Goal: Task Accomplishment & Management: Use online tool/utility

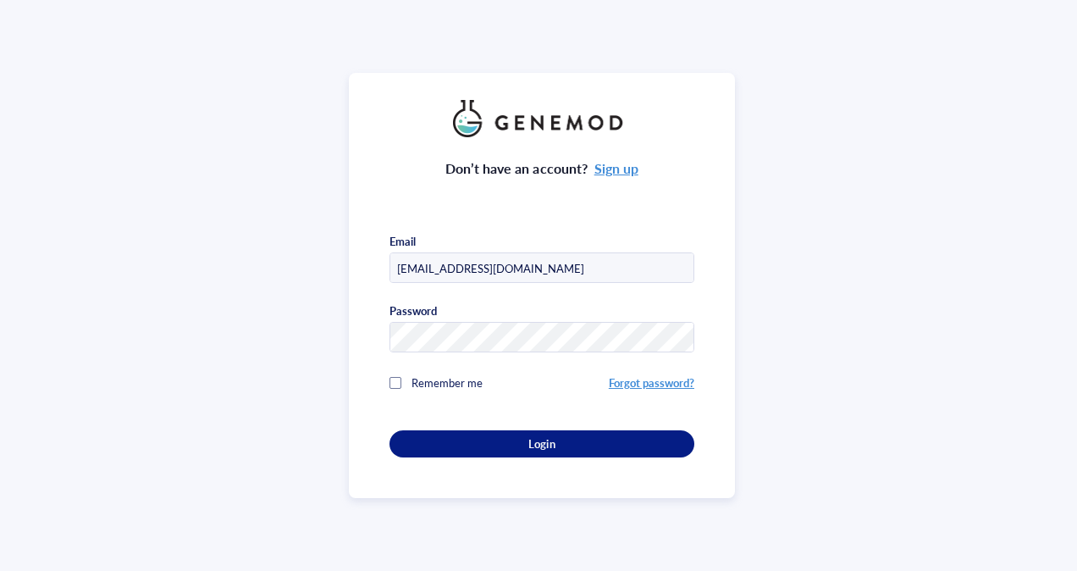
click at [544, 444] on span "Login" at bounding box center [541, 443] width 26 height 15
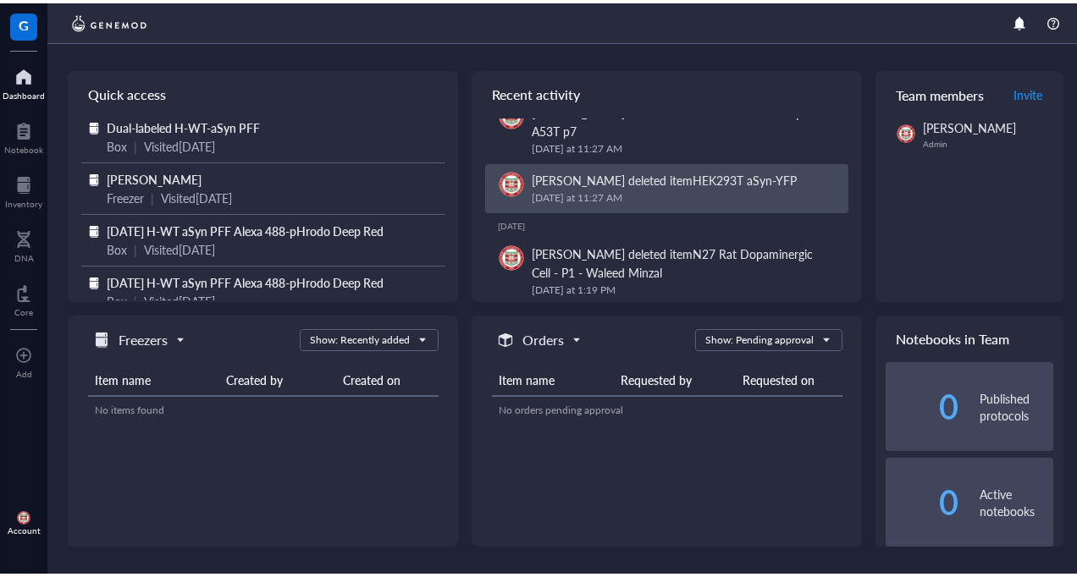
scroll to position [47, 0]
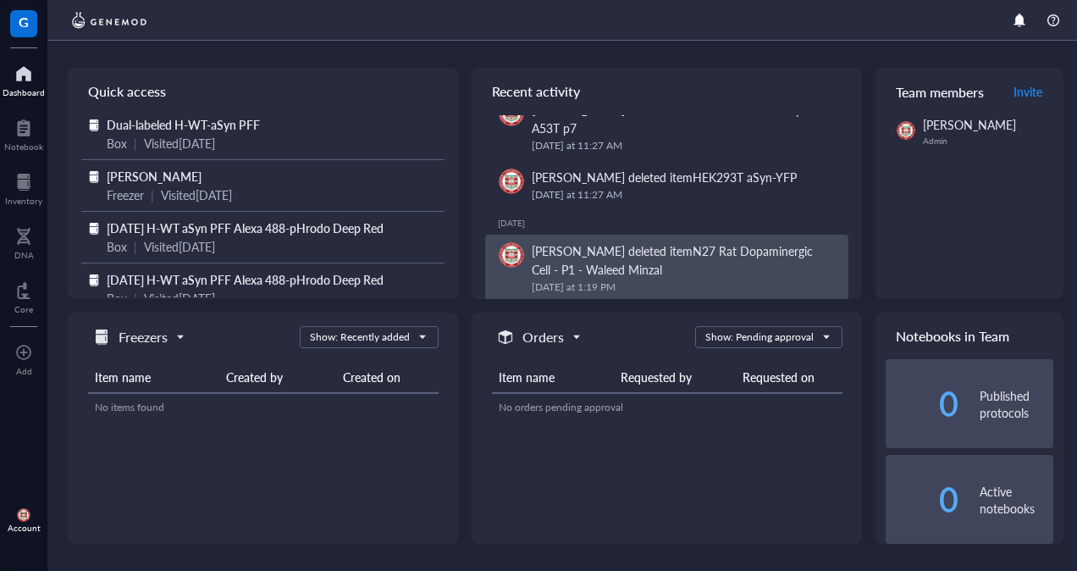
click at [599, 260] on div "[PERSON_NAME] deleted item N27 Rat Dopaminergic Cell - P1 - Waleed Minzal" at bounding box center [683, 259] width 303 height 37
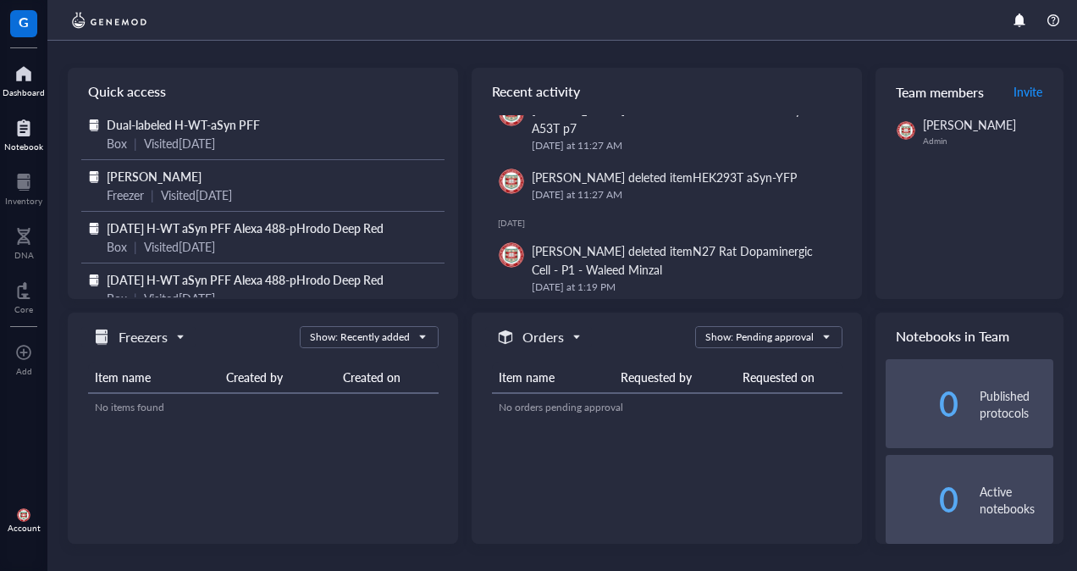
click at [26, 132] on div at bounding box center [23, 127] width 39 height 27
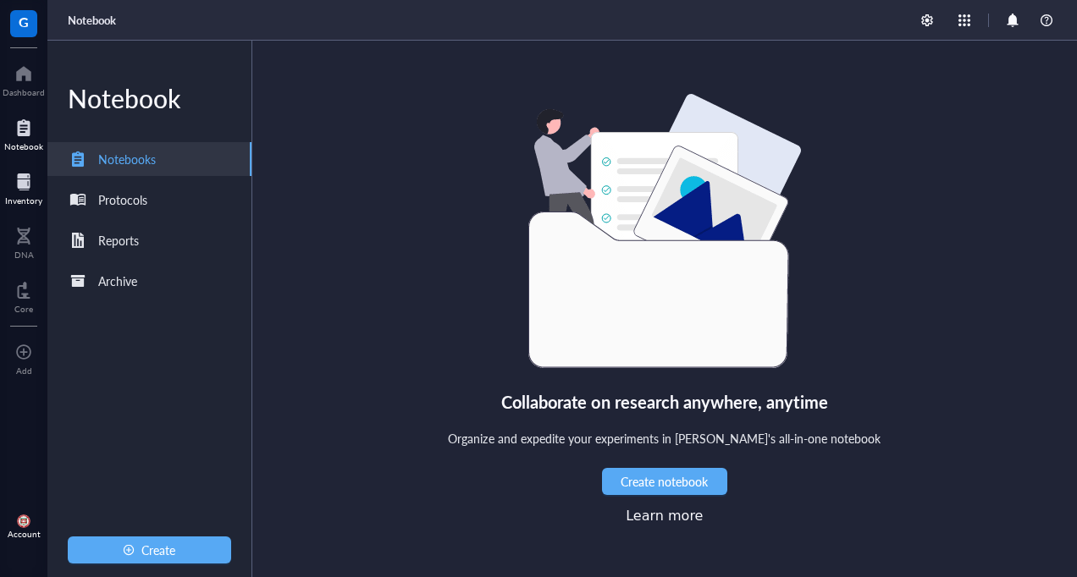
click at [28, 179] on div at bounding box center [23, 181] width 37 height 27
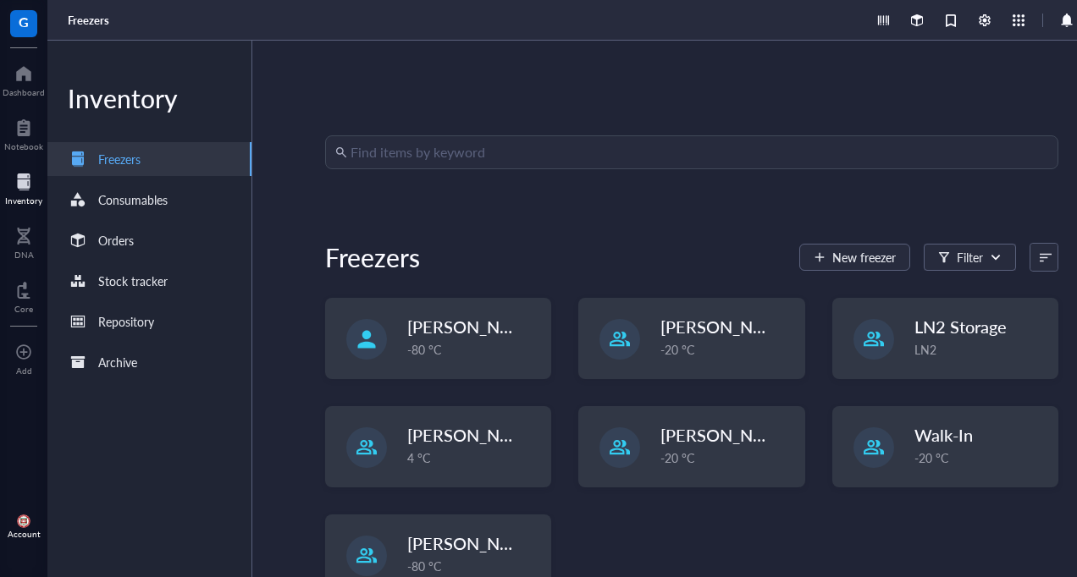
click at [405, 150] on input "search" at bounding box center [700, 152] width 698 height 32
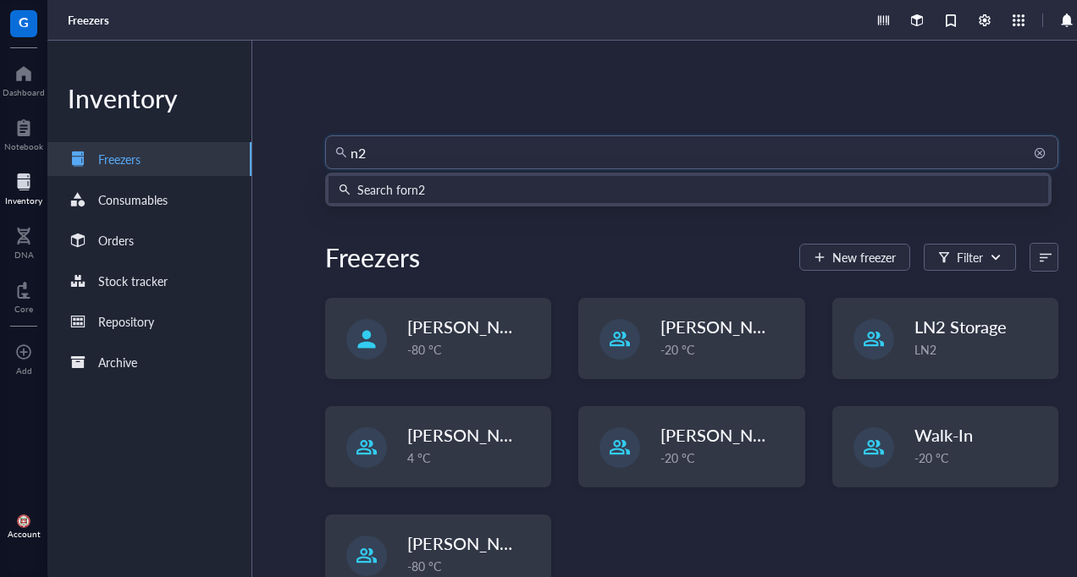
type input "n27"
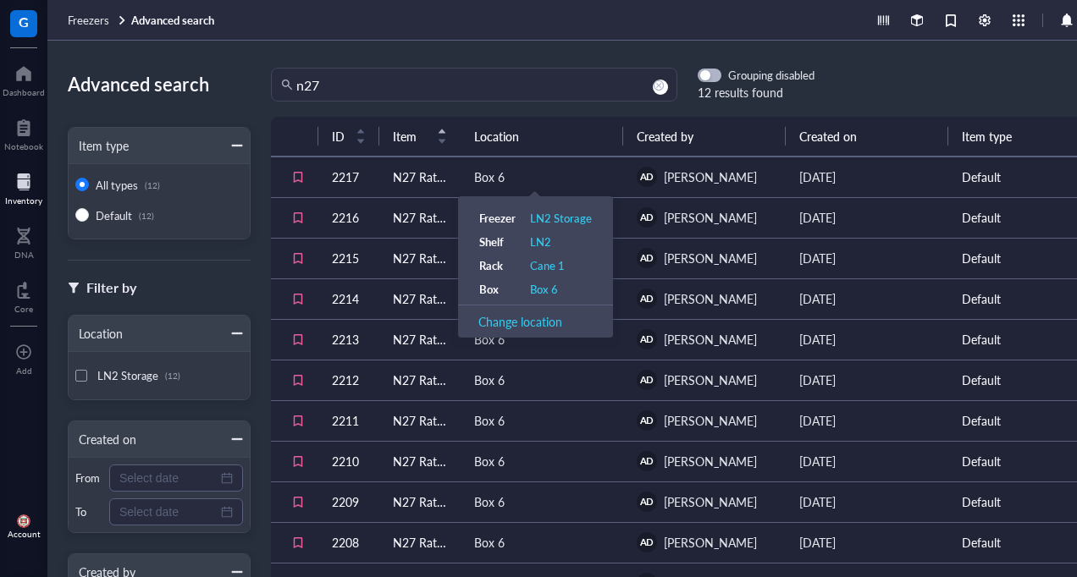
click at [487, 173] on div "Box 6" at bounding box center [489, 177] width 30 height 19
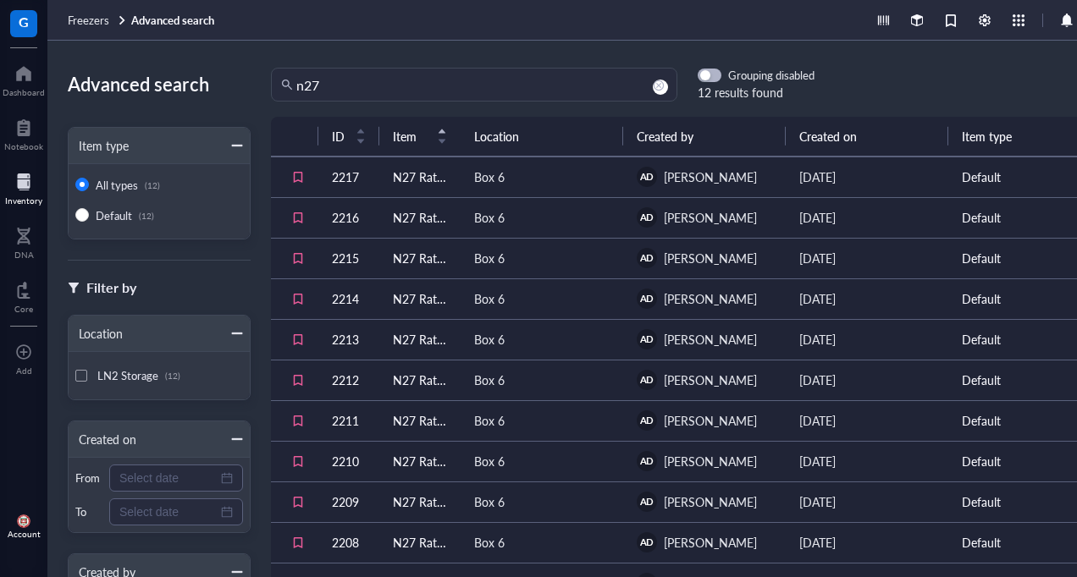
click at [409, 178] on td "N27 Rat Dopaminergic Cell - P1 - Waleed Minzal" at bounding box center [419, 177] width 81 height 41
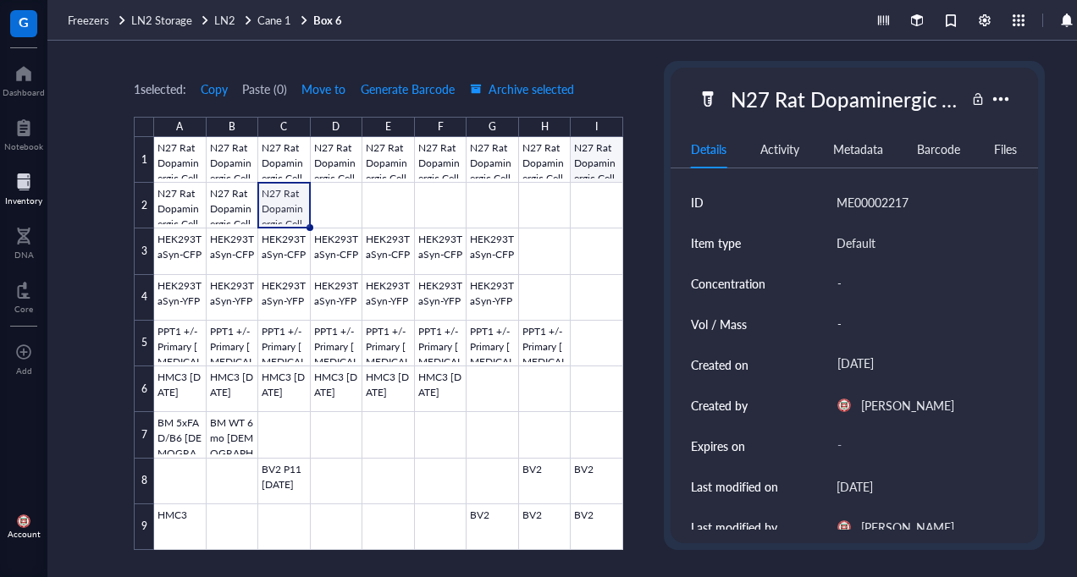
click at [596, 159] on div at bounding box center [388, 343] width 469 height 413
click at [190, 160] on div at bounding box center [388, 343] width 469 height 413
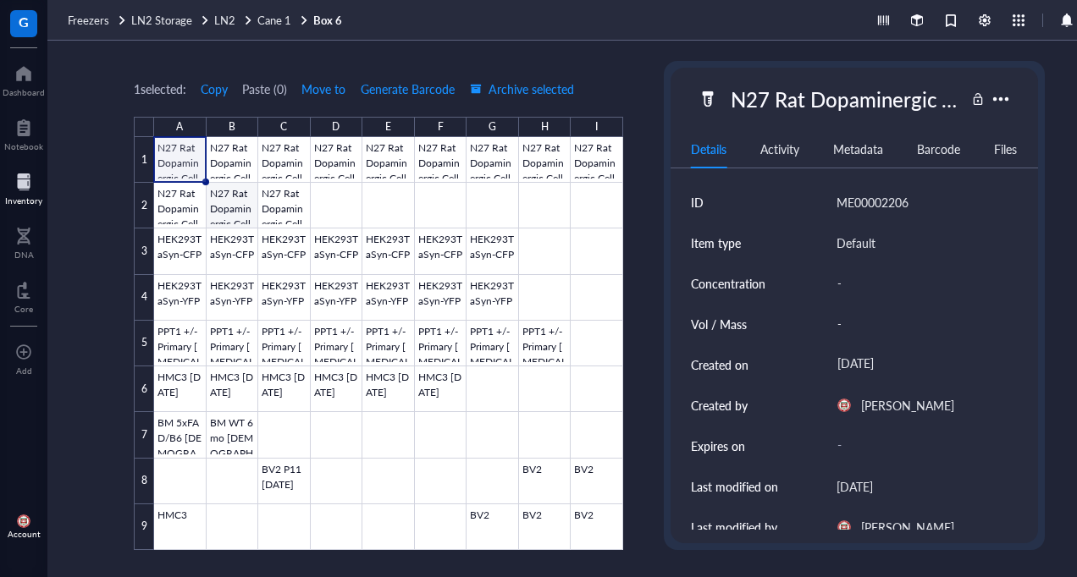
click at [230, 202] on div at bounding box center [388, 343] width 469 height 413
click at [284, 202] on div at bounding box center [388, 343] width 469 height 413
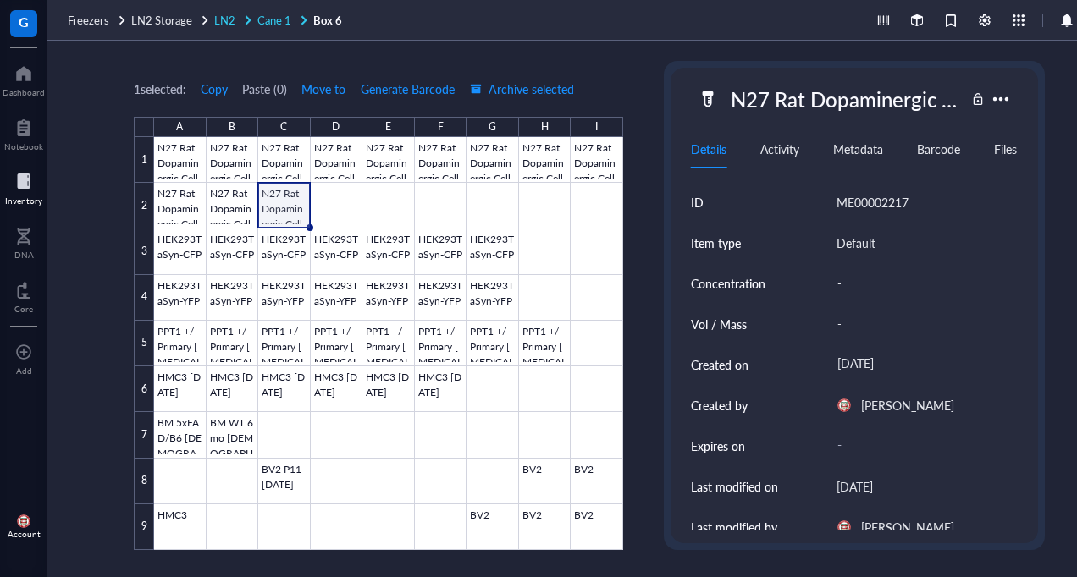
click at [273, 20] on span "Cane 1" at bounding box center [274, 20] width 34 height 16
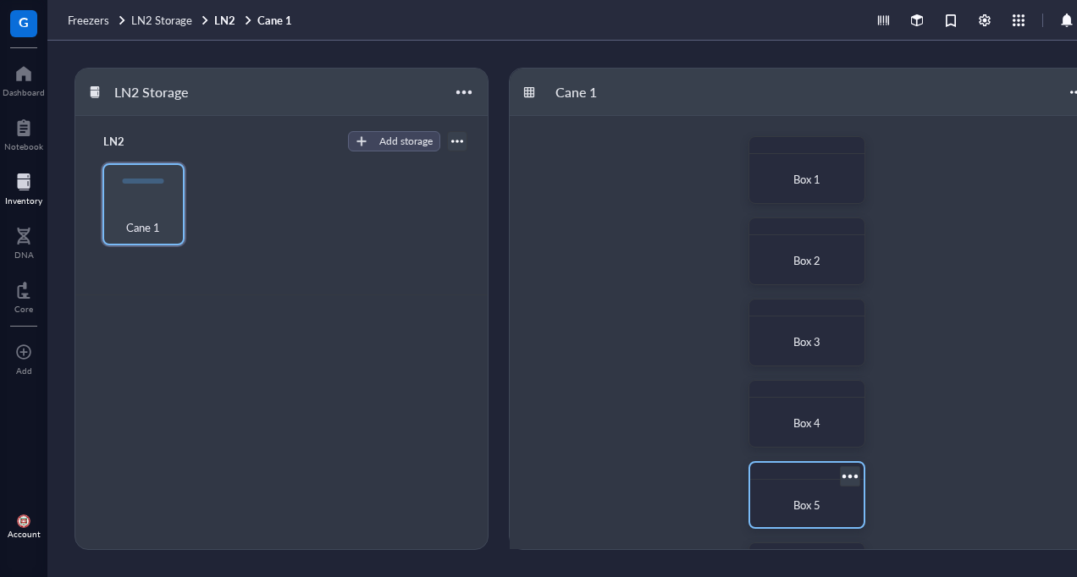
click at [803, 489] on div "Box 5" at bounding box center [807, 505] width 100 height 37
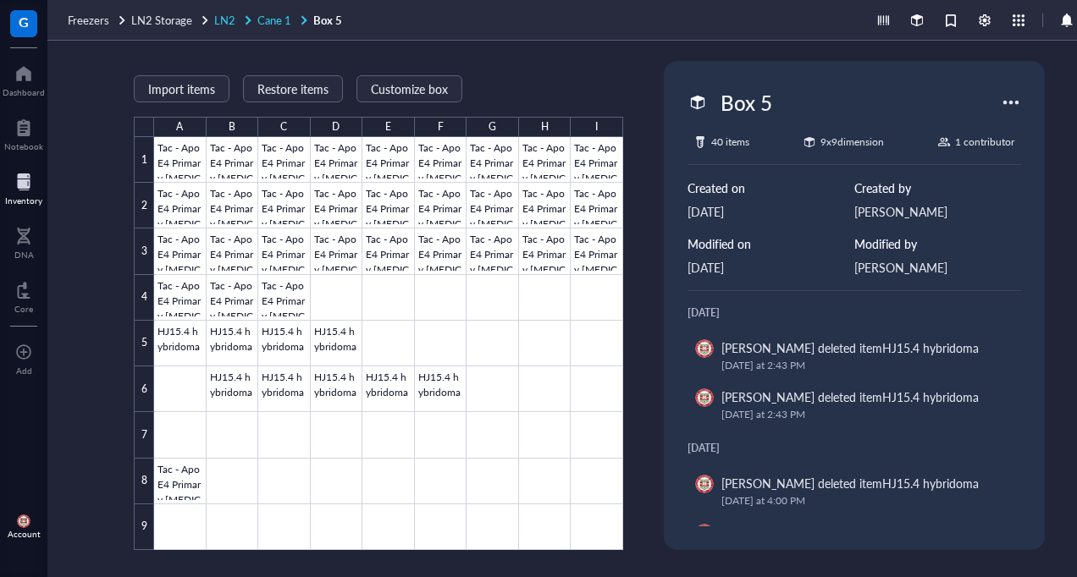
click at [271, 24] on span "Cane 1" at bounding box center [274, 20] width 34 height 16
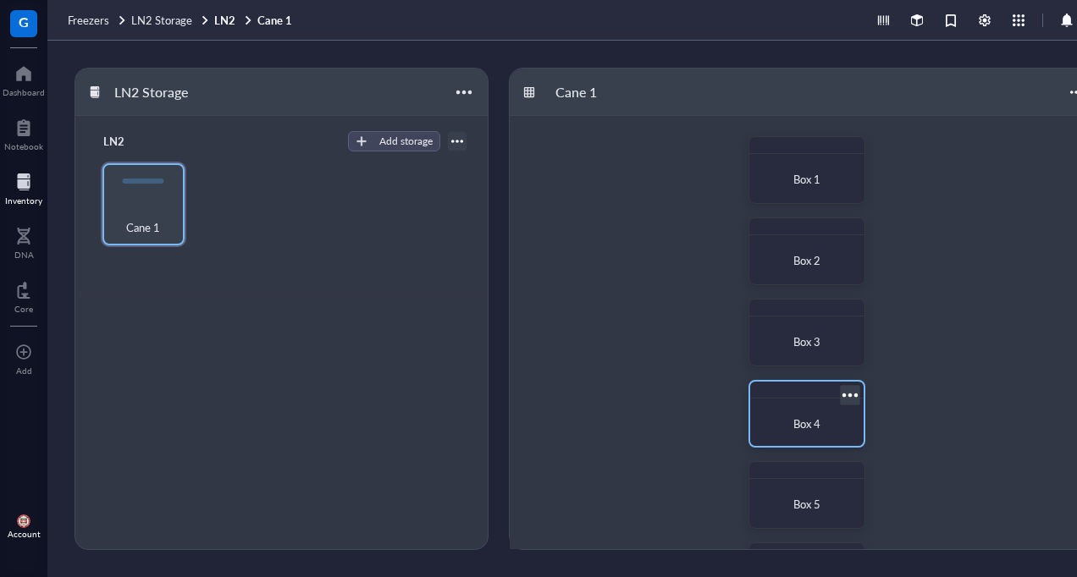
click at [807, 414] on div "Box 4" at bounding box center [807, 424] width 100 height 37
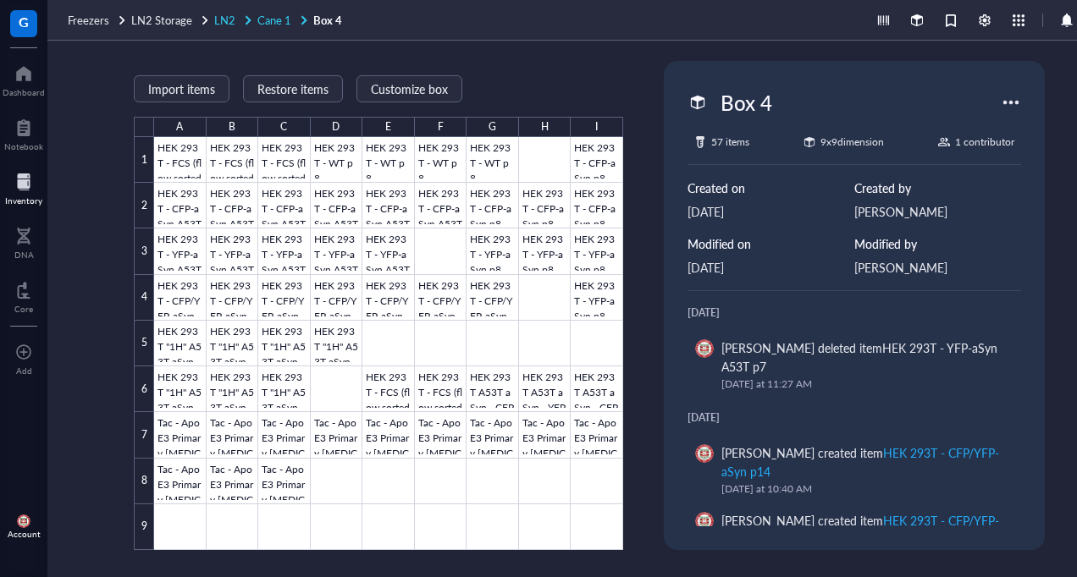
click at [269, 23] on span "Cane 1" at bounding box center [274, 20] width 34 height 16
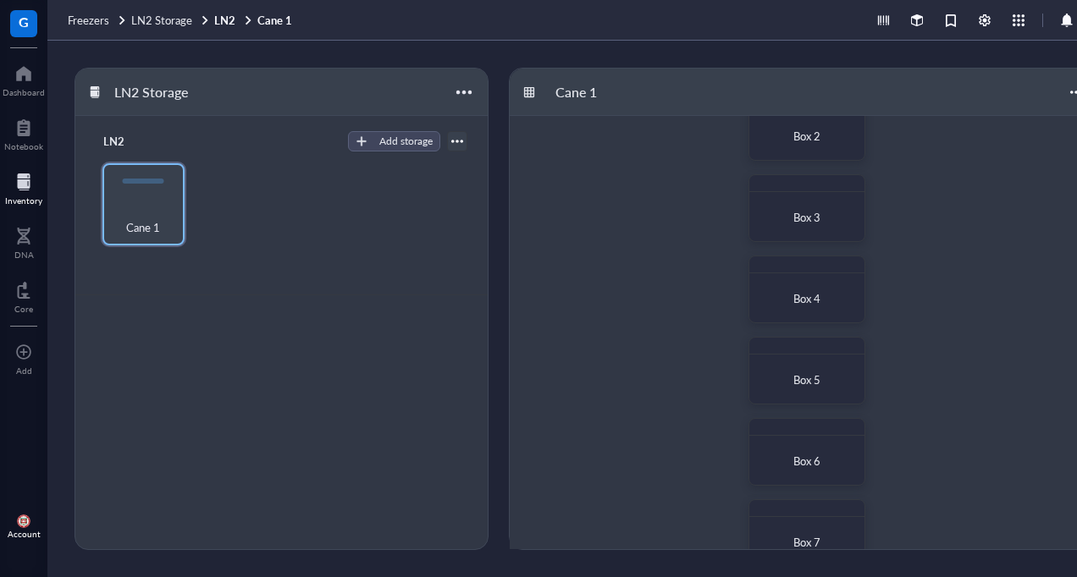
scroll to position [126, 0]
click at [821, 530] on div "Box 7" at bounding box center [807, 541] width 100 height 37
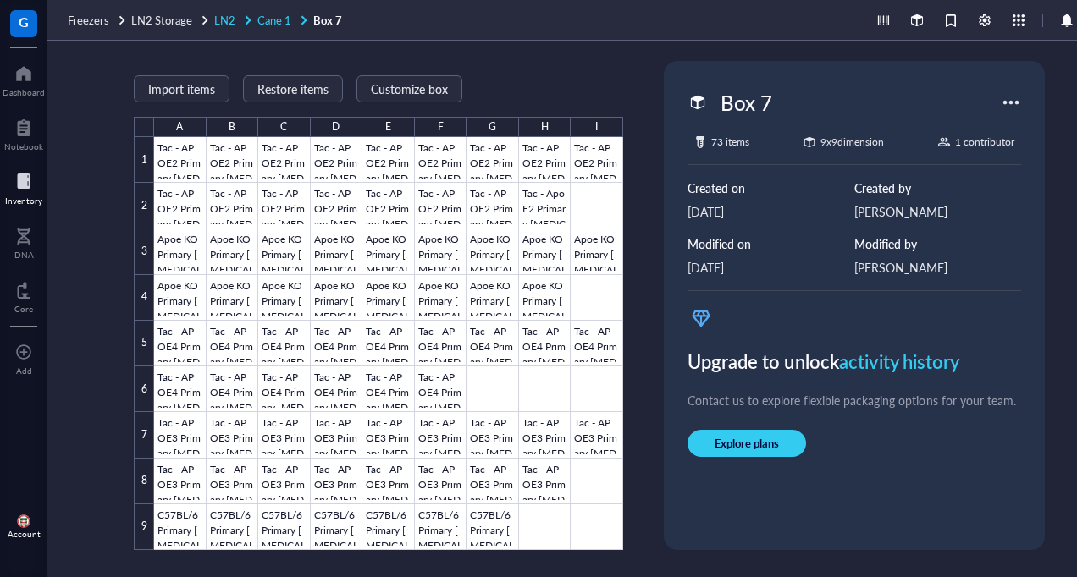
click at [270, 21] on span "Cane 1" at bounding box center [274, 20] width 34 height 16
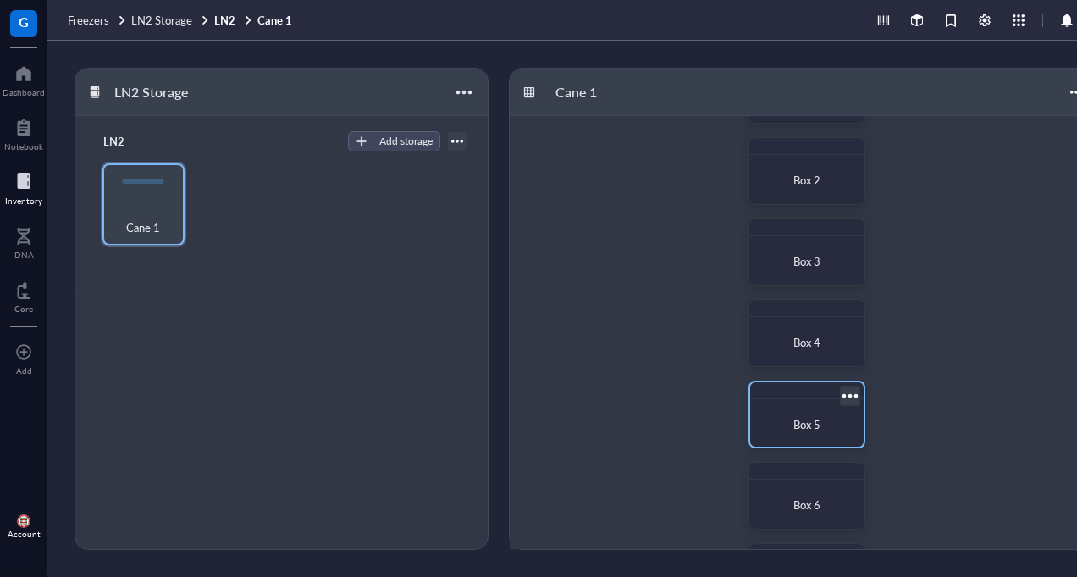
scroll to position [81, 0]
click at [802, 505] on span "Box 6" at bounding box center [806, 504] width 27 height 16
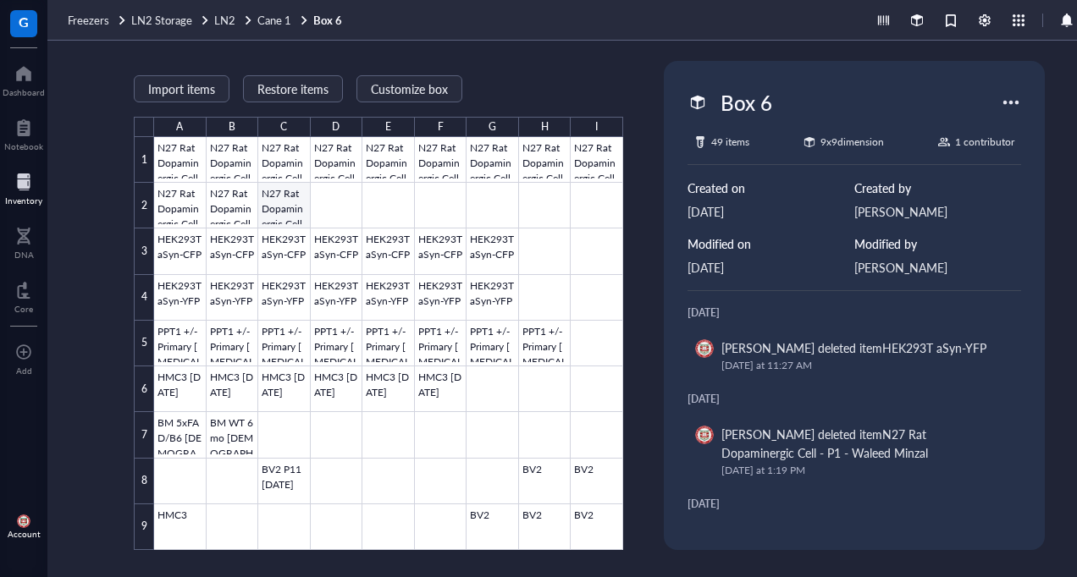
click at [286, 213] on div at bounding box center [388, 343] width 469 height 413
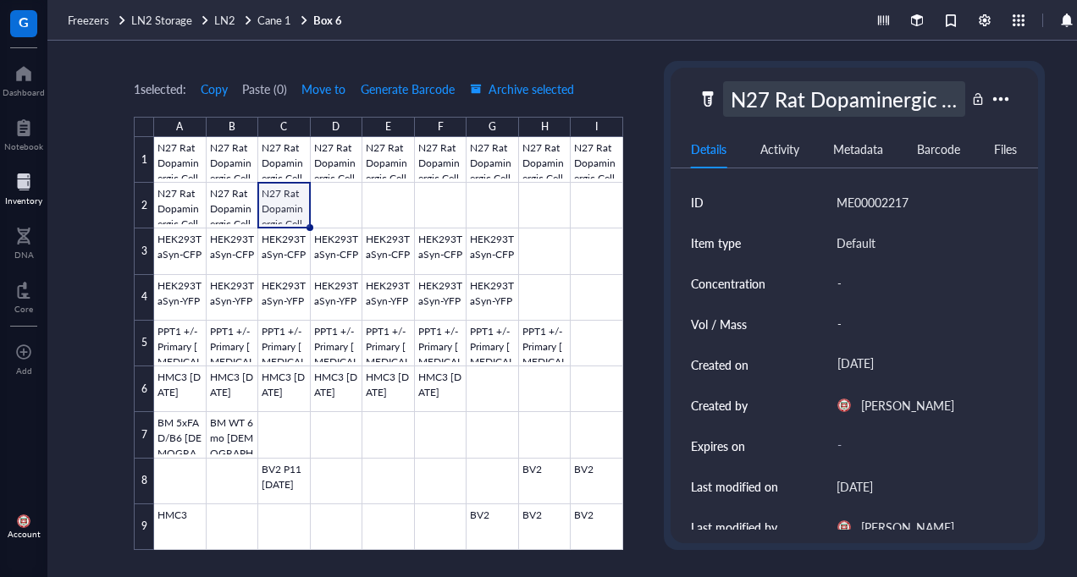
click at [867, 107] on div "N27 Rat Dopaminergic Cell - P1 - Waleed Minzal" at bounding box center [844, 99] width 242 height 36
click at [642, 86] on div "1 selected: Copy Paste ( 0 ) Move to Generate Barcode Archive selected A B C D …" at bounding box center [589, 309] width 1084 height 537
